Goal: Task Accomplishment & Management: Use online tool/utility

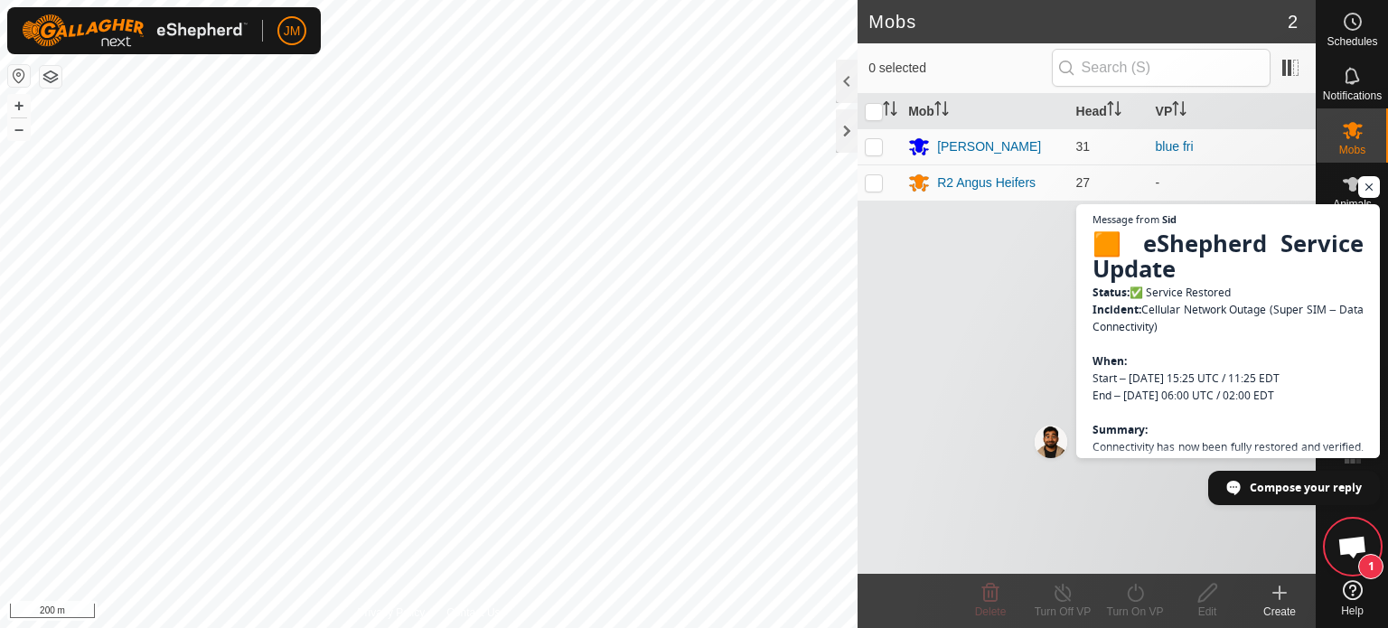
scroll to position [1810, 0]
click at [1370, 186] on span "Open chat" at bounding box center [1369, 187] width 23 height 23
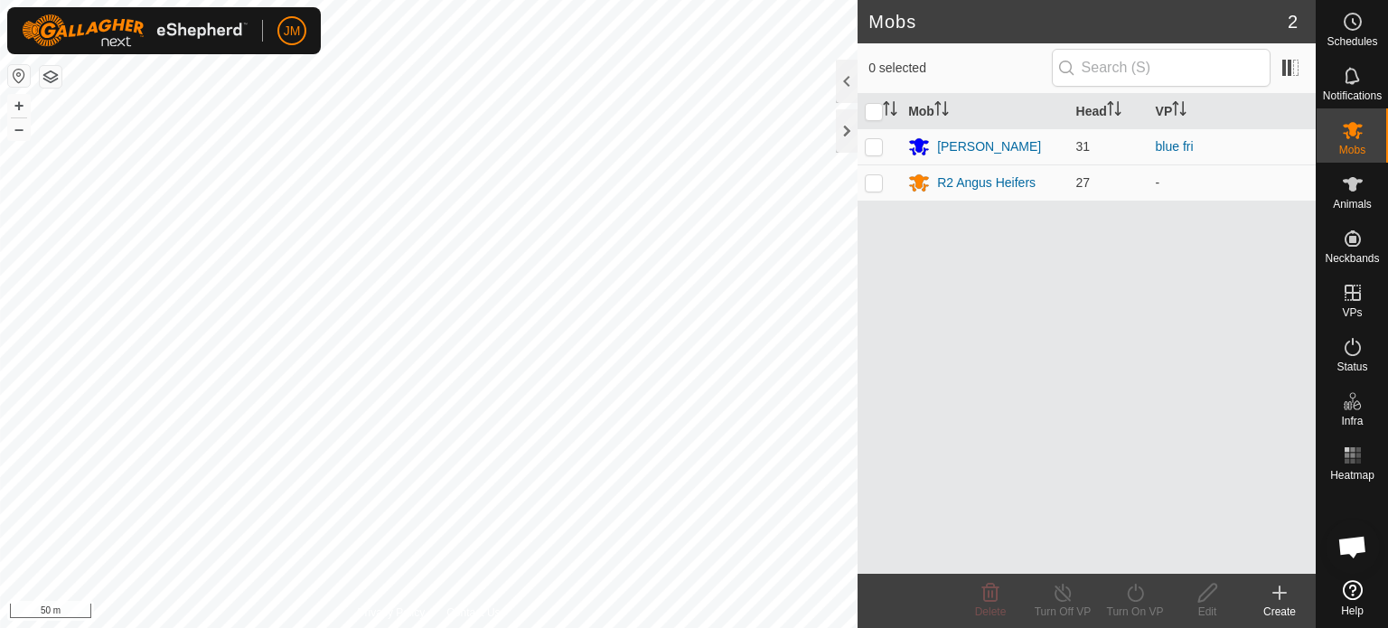
click at [1272, 590] on icon at bounding box center [1279, 593] width 22 height 22
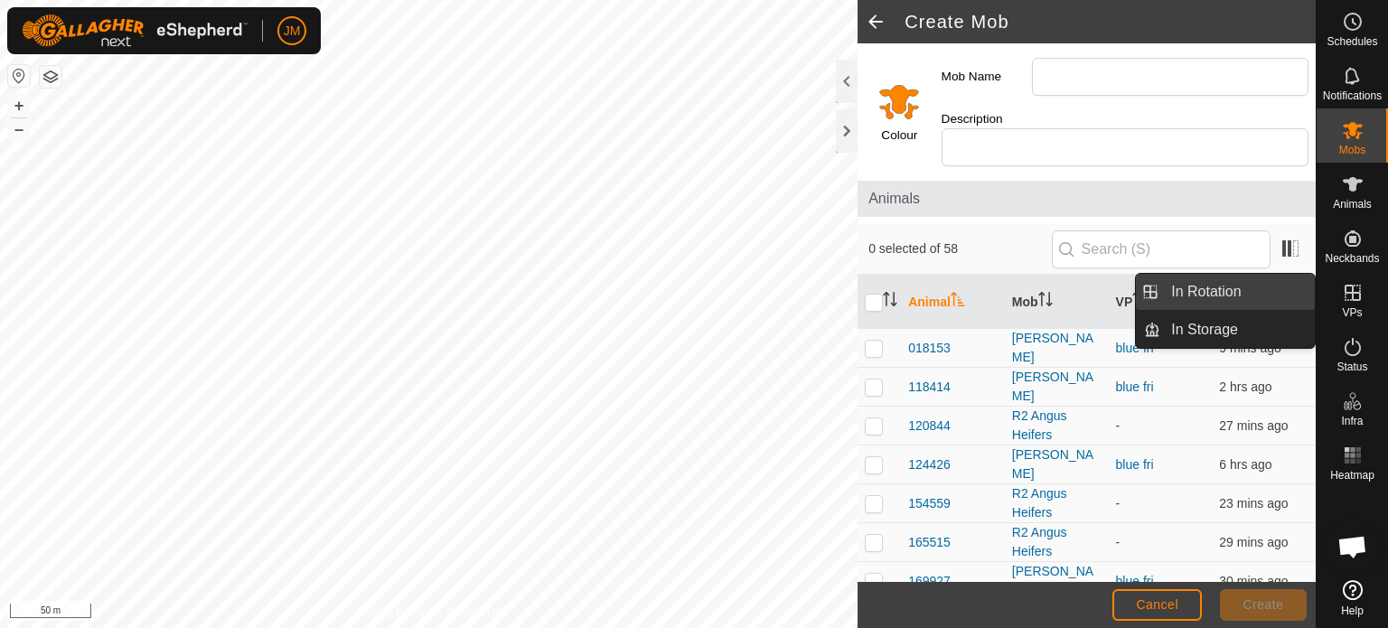
drag, startPoint x: 1289, startPoint y: 296, endPoint x: 1262, endPoint y: 296, distance: 27.1
click at [1262, 296] on link "In Rotation" at bounding box center [1237, 292] width 154 height 36
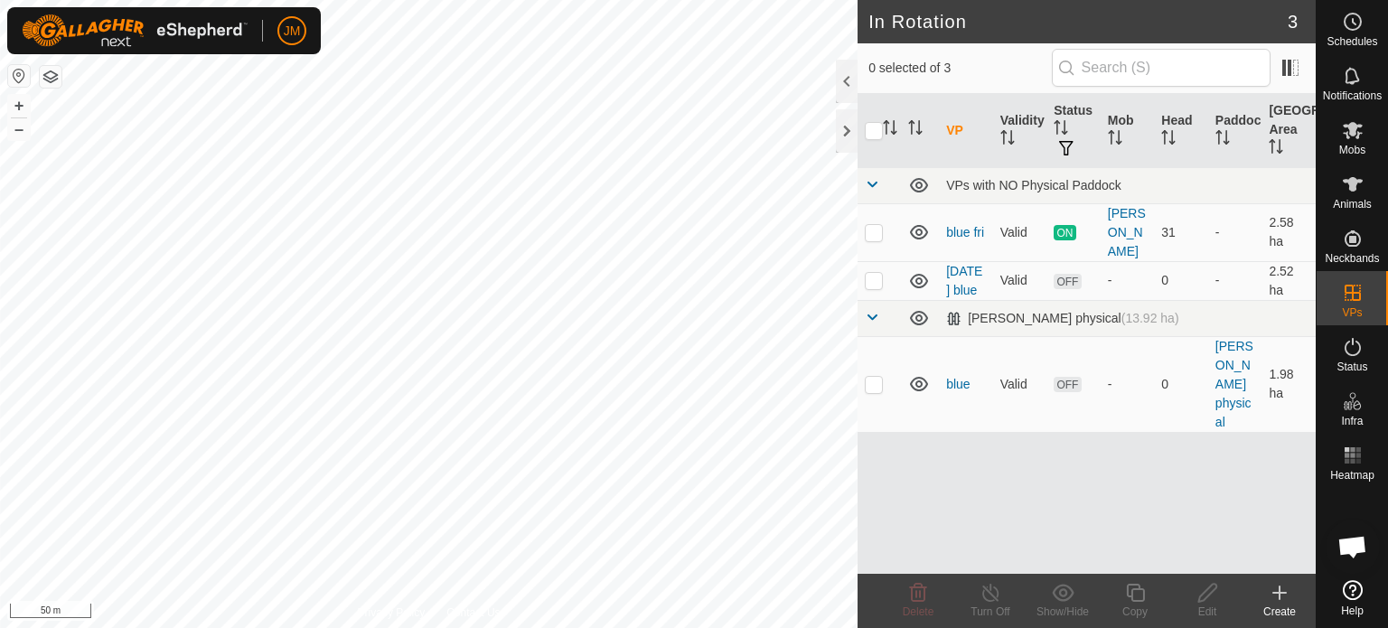
click at [1276, 593] on icon at bounding box center [1279, 593] width 13 height 0
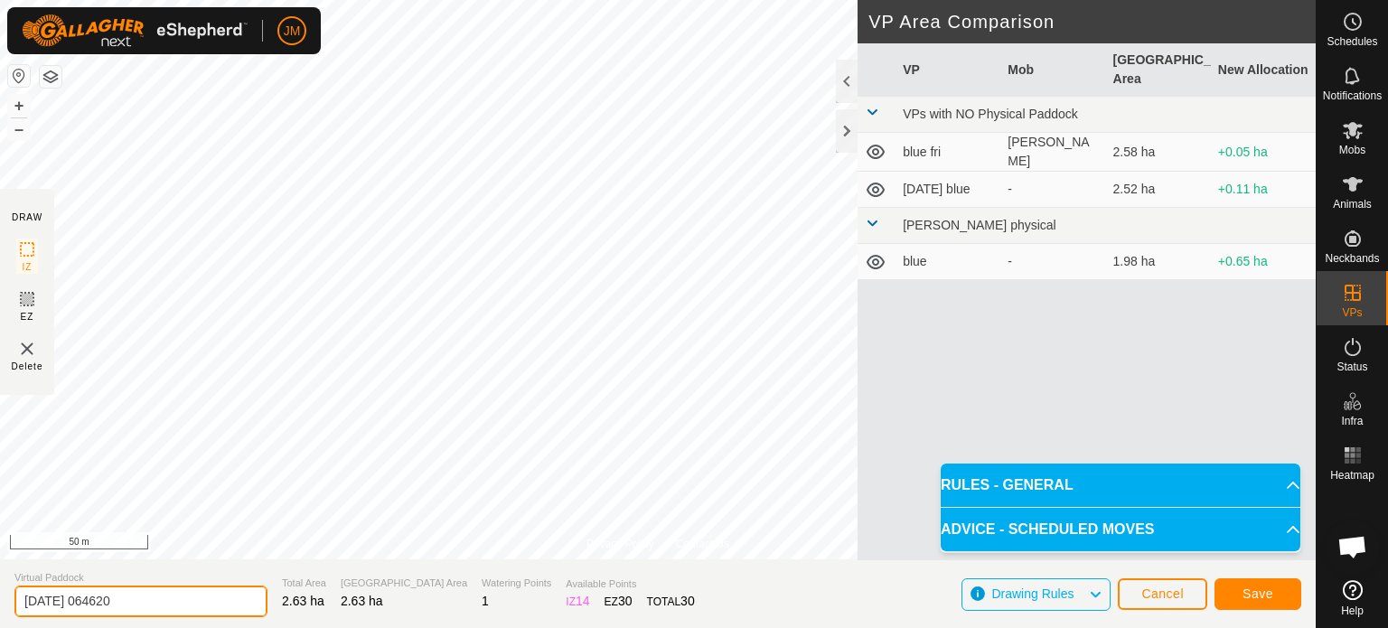
click at [147, 592] on input "[DATE] 064620" at bounding box center [140, 601] width 253 height 32
type input "2"
type input "blue sat"
click at [1258, 598] on span "Save" at bounding box center [1257, 593] width 31 height 14
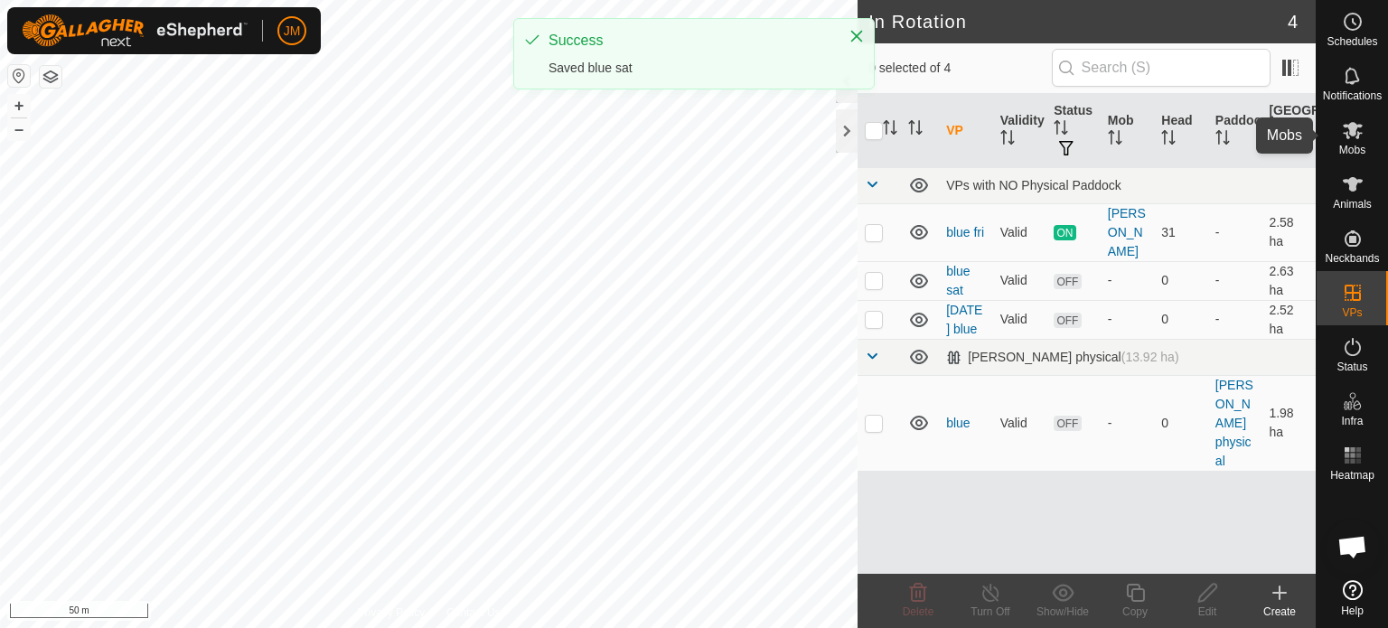
click at [1351, 140] on icon at bounding box center [1353, 130] width 22 height 22
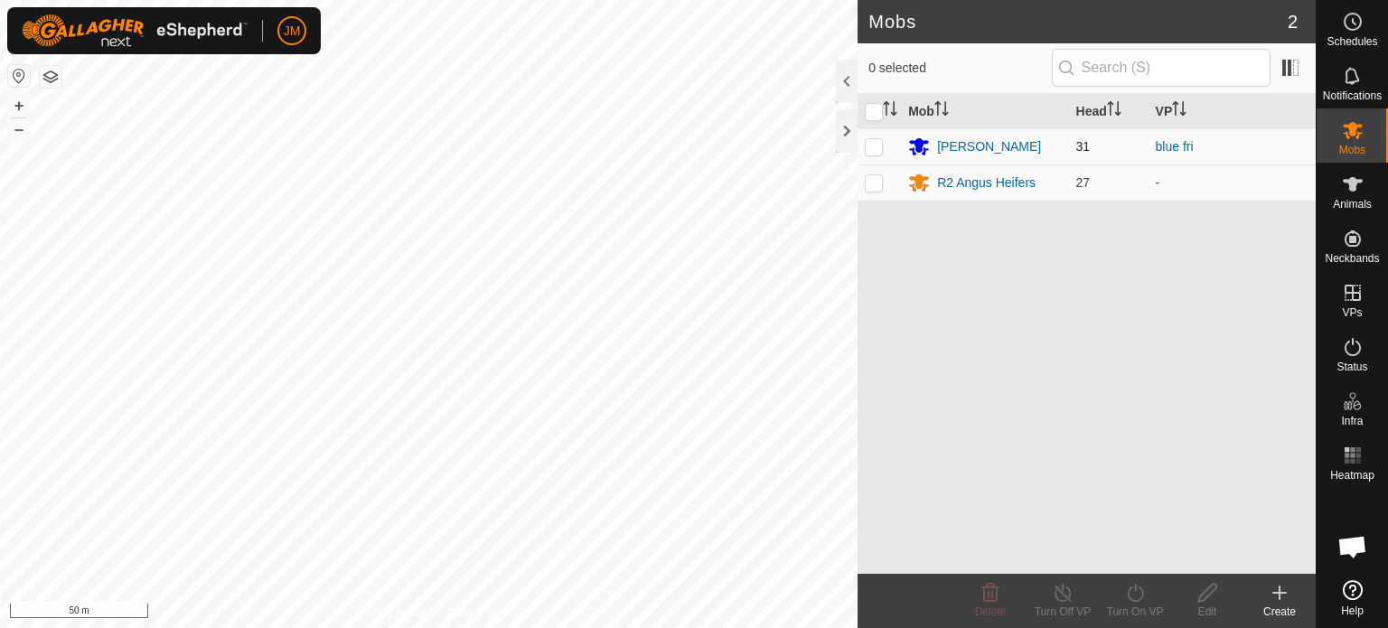
click at [868, 147] on p-checkbox at bounding box center [874, 146] width 18 height 14
checkbox input "true"
click at [1137, 592] on icon at bounding box center [1135, 593] width 23 height 22
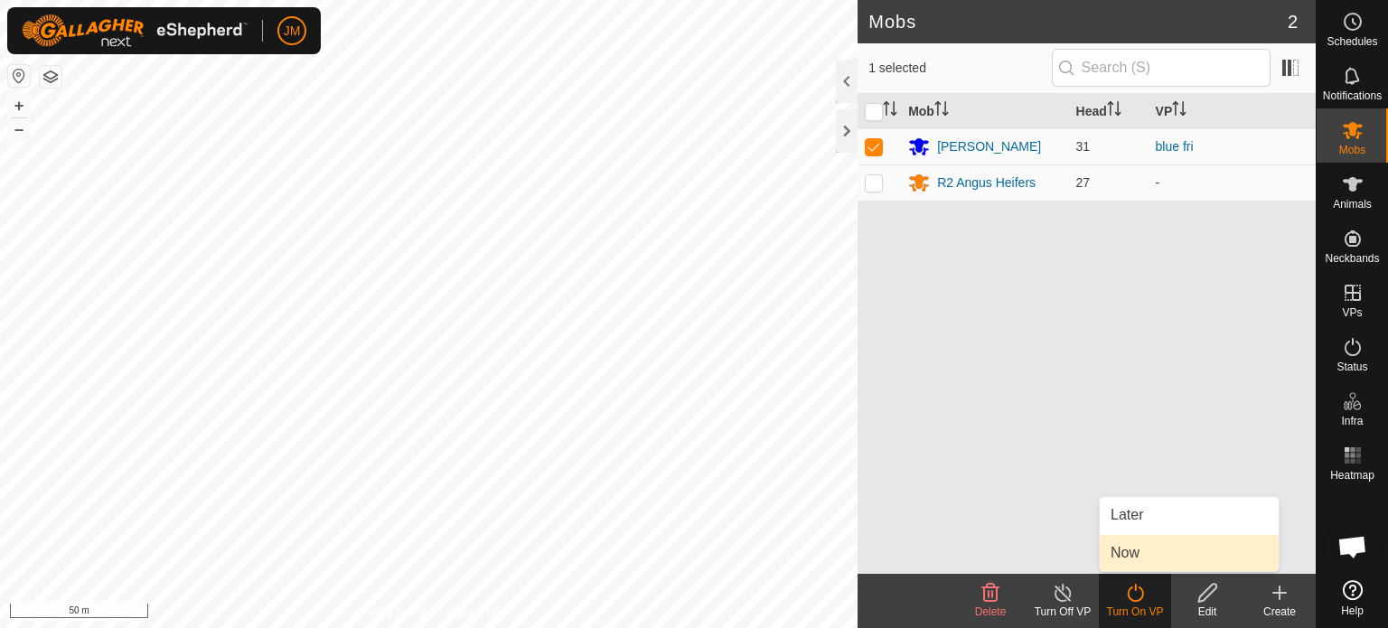
click at [1142, 548] on link "Now" at bounding box center [1189, 553] width 179 height 36
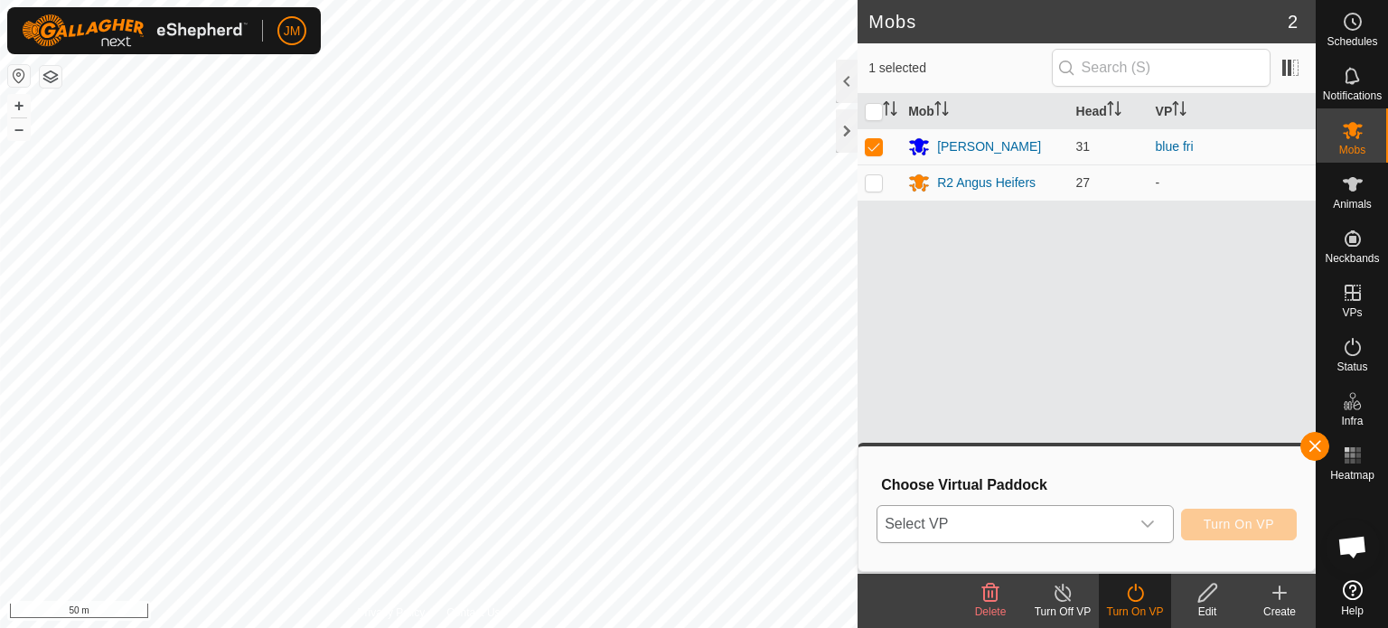
click at [1141, 515] on div "dropdown trigger" at bounding box center [1147, 524] width 36 height 36
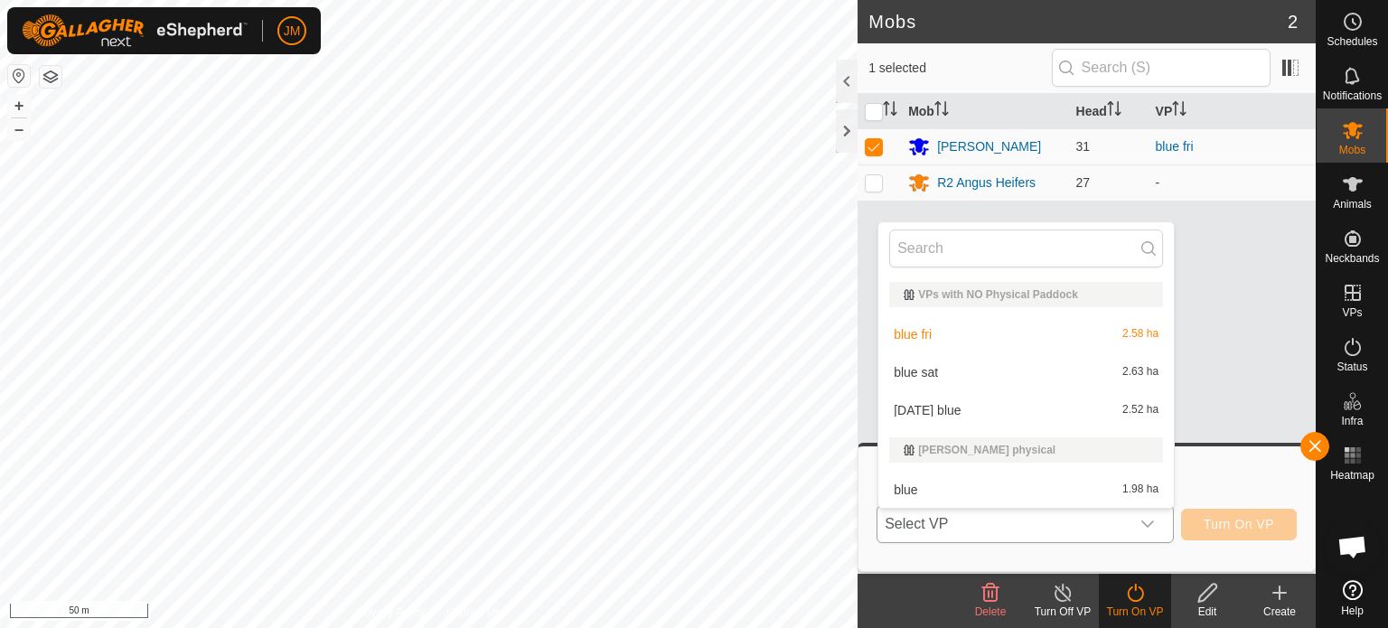
click at [1091, 376] on li "blue sat 2.63 ha" at bounding box center [1025, 372] width 295 height 36
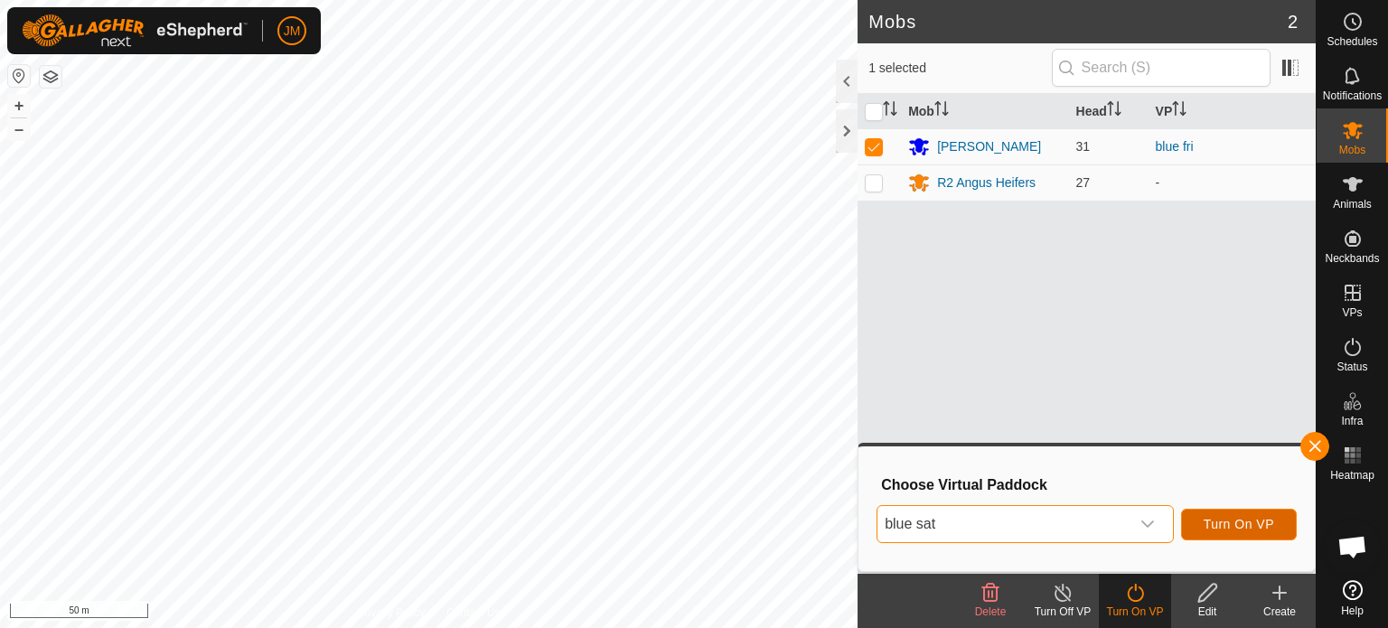
click at [1225, 520] on span "Turn On VP" at bounding box center [1238, 524] width 70 height 14
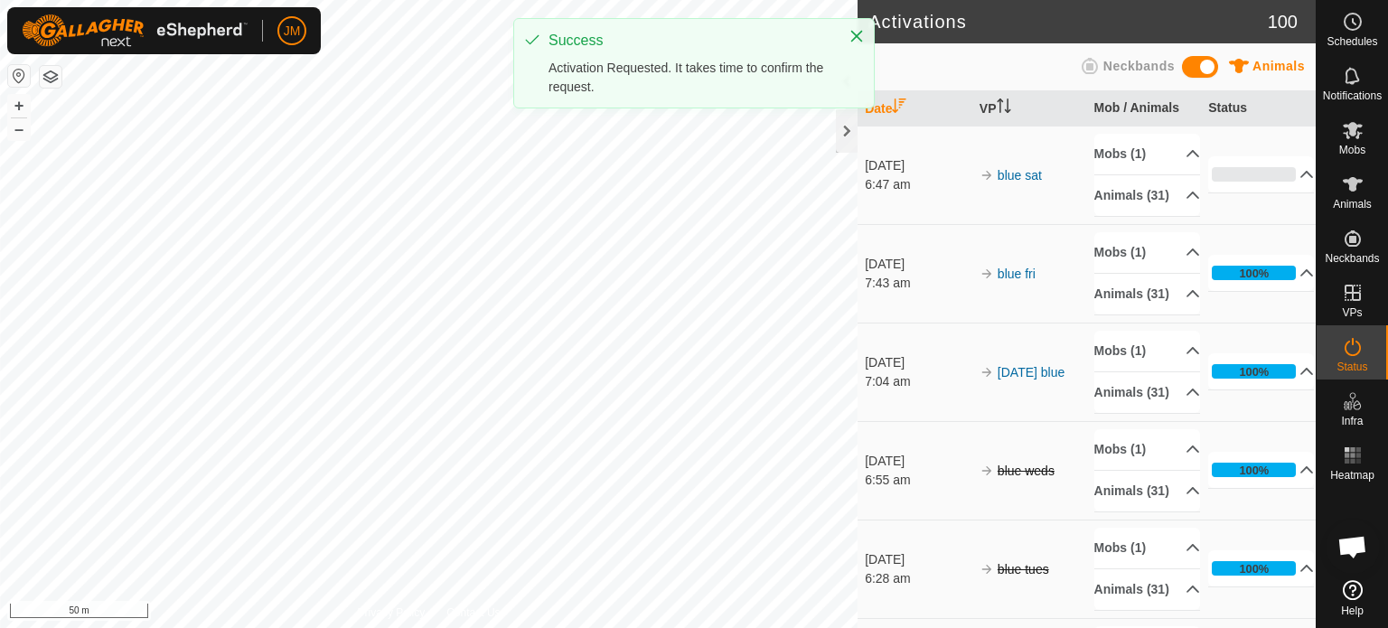
click at [913, 386] on div "Activations 100 Animals Neckbands Date VP Mob / Animals Status [DATE] 6:47 am b…" at bounding box center [657, 314] width 1315 height 628
